Goal: Transaction & Acquisition: Book appointment/travel/reservation

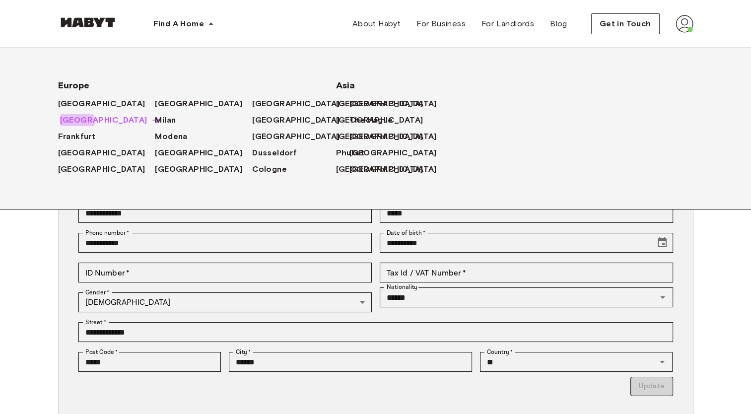
click at [75, 122] on span "[GEOGRAPHIC_DATA]" at bounding box center [103, 120] width 87 height 12
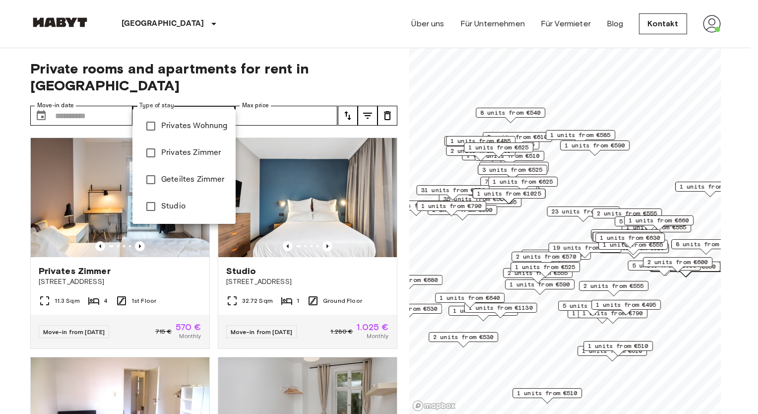
drag, startPoint x: 169, startPoint y: 184, endPoint x: 180, endPoint y: 156, distance: 29.9
click at [180, 156] on ul "Privates Wohnung Privates Zimmer Geteiltes Zimmer Studio" at bounding box center [183, 166] width 103 height 115
click at [170, 210] on span "Studio" at bounding box center [194, 206] width 66 height 12
type input "******"
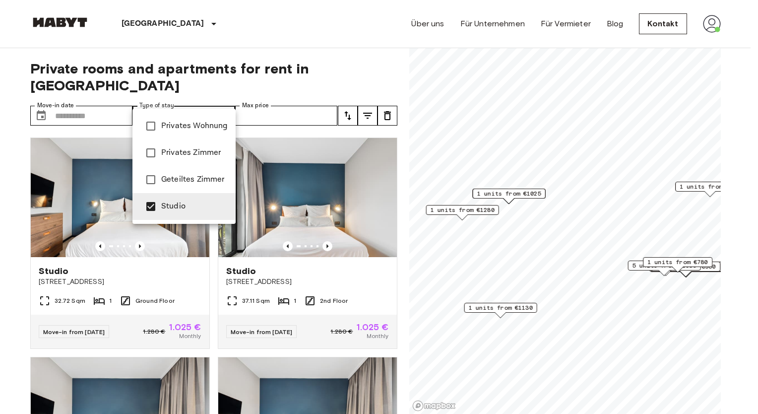
click at [260, 98] on div at bounding box center [379, 207] width 758 height 414
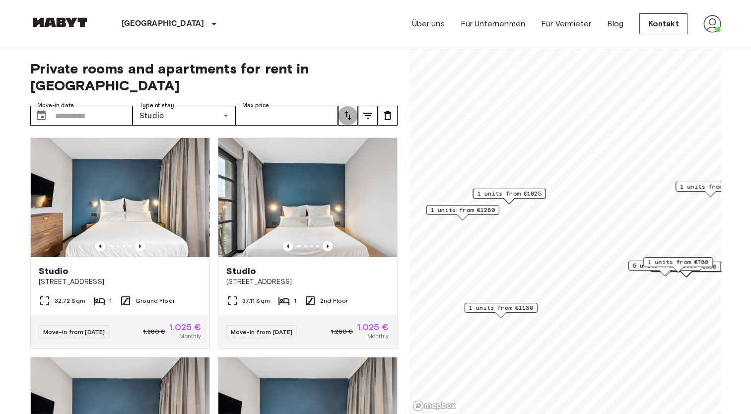
click at [350, 110] on icon "tune" at bounding box center [348, 116] width 12 height 12
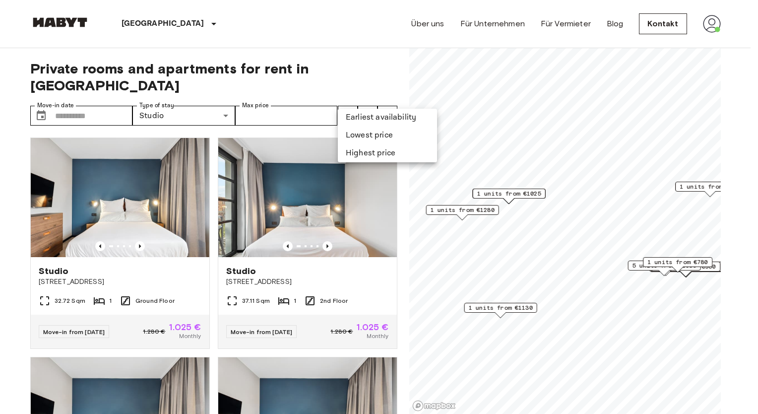
drag, startPoint x: 385, startPoint y: 160, endPoint x: 391, endPoint y: 134, distance: 27.0
click at [391, 134] on ul "Earliest availability Lowest price Highest price" at bounding box center [387, 136] width 99 height 54
click at [391, 134] on li "Lowest price" at bounding box center [387, 136] width 99 height 18
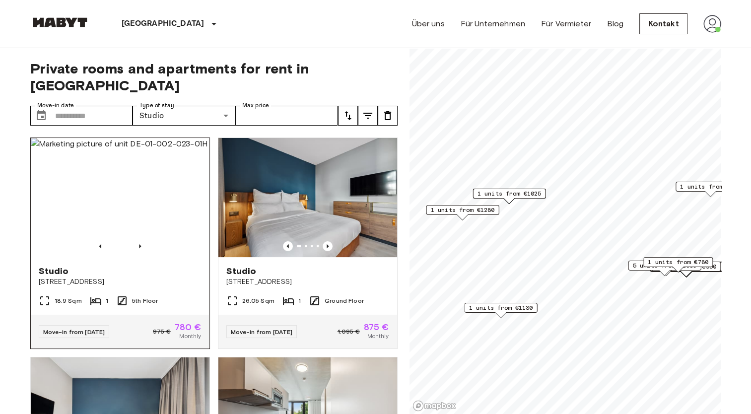
click at [156, 241] on div at bounding box center [120, 246] width 179 height 10
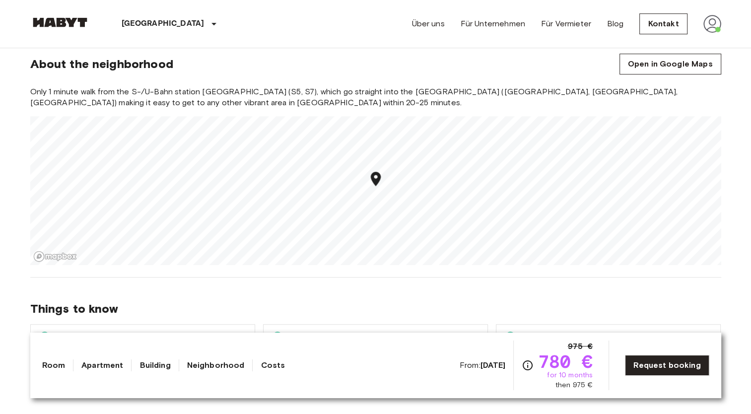
scroll to position [695, 0]
